Goal: Task Accomplishment & Management: Manage account settings

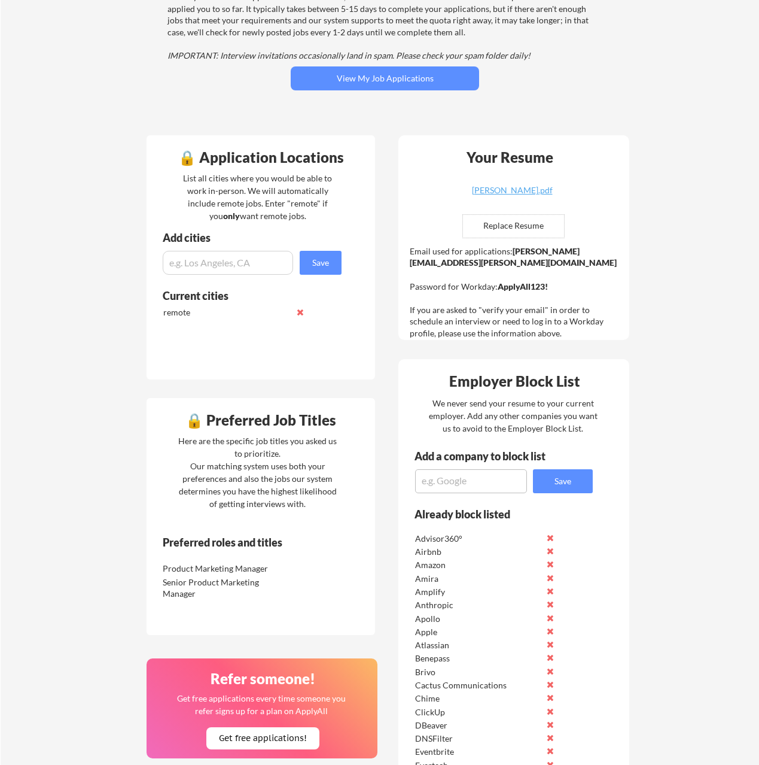
scroll to position [169, 0]
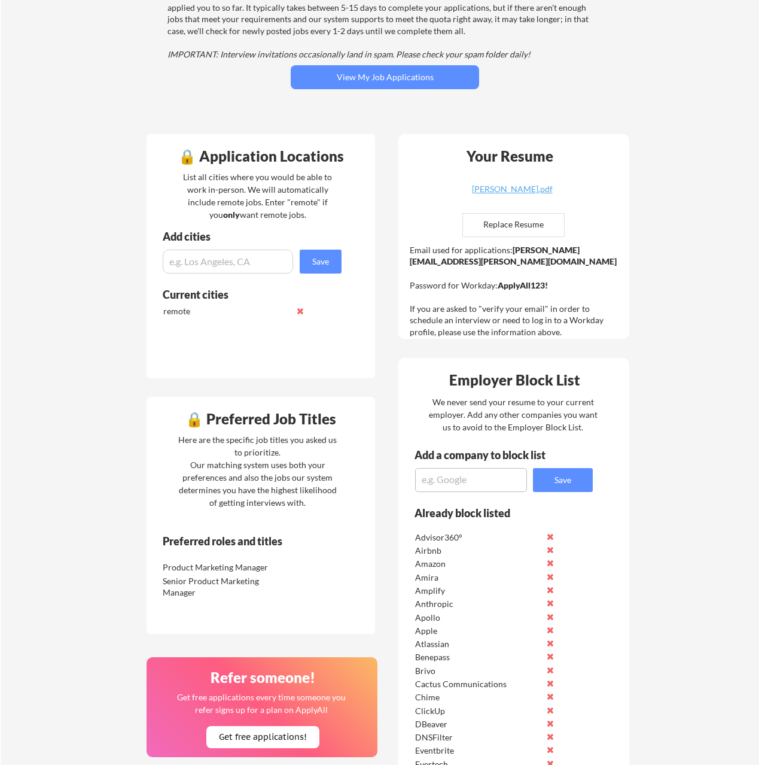
click at [459, 479] on textarea at bounding box center [471, 480] width 112 height 24
type textarea "Dynatrace"
click at [554, 475] on button "Save" at bounding box center [563, 480] width 60 height 24
click at [473, 483] on textarea at bounding box center [471, 480] width 112 height 24
type textarea "Waymo"
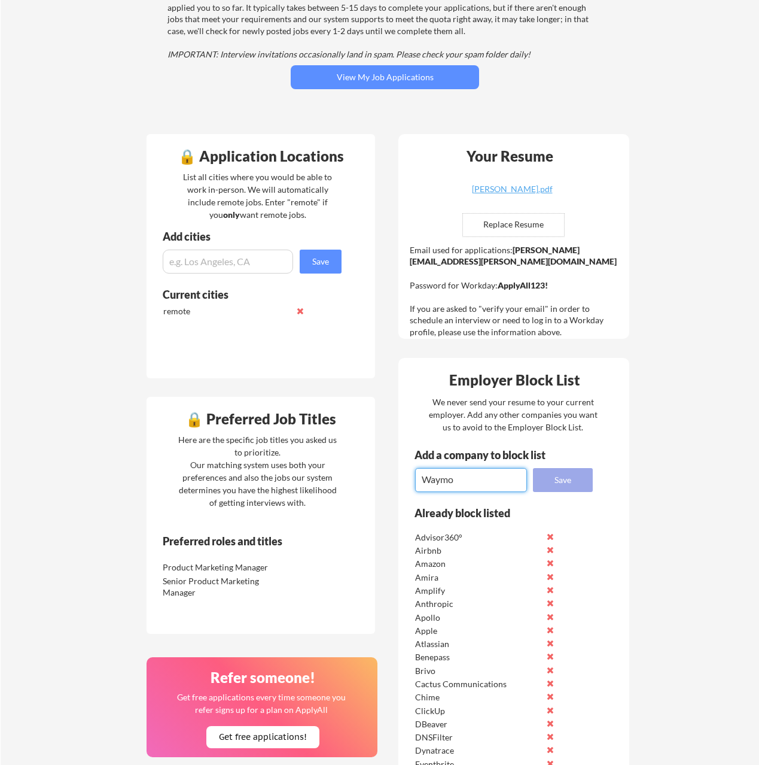
click at [554, 477] on button "Save" at bounding box center [563, 480] width 60 height 24
click at [488, 478] on textarea at bounding box center [471, 480] width 112 height 24
type textarea "FocusKPI Inc."
click at [564, 482] on button "Save" at bounding box center [563, 480] width 60 height 24
click at [503, 475] on textarea at bounding box center [471, 480] width 112 height 24
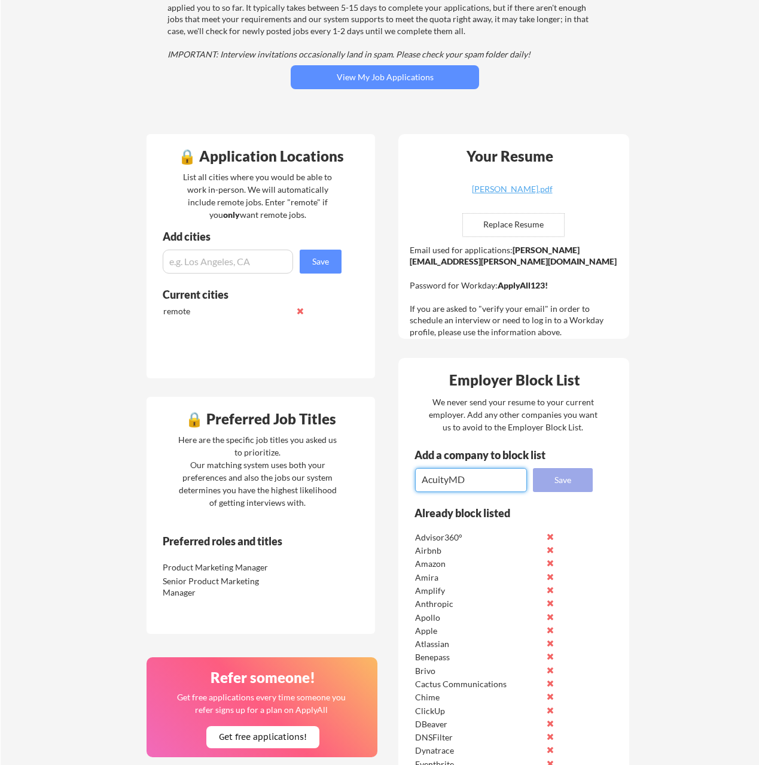
type textarea "AcuityMD"
click at [578, 479] on button "Save" at bounding box center [563, 480] width 60 height 24
click at [500, 481] on textarea at bounding box center [471, 480] width 112 height 24
type textarea "Databricks"
click at [567, 479] on button "Save" at bounding box center [563, 480] width 60 height 24
